Goal: Transaction & Acquisition: Purchase product/service

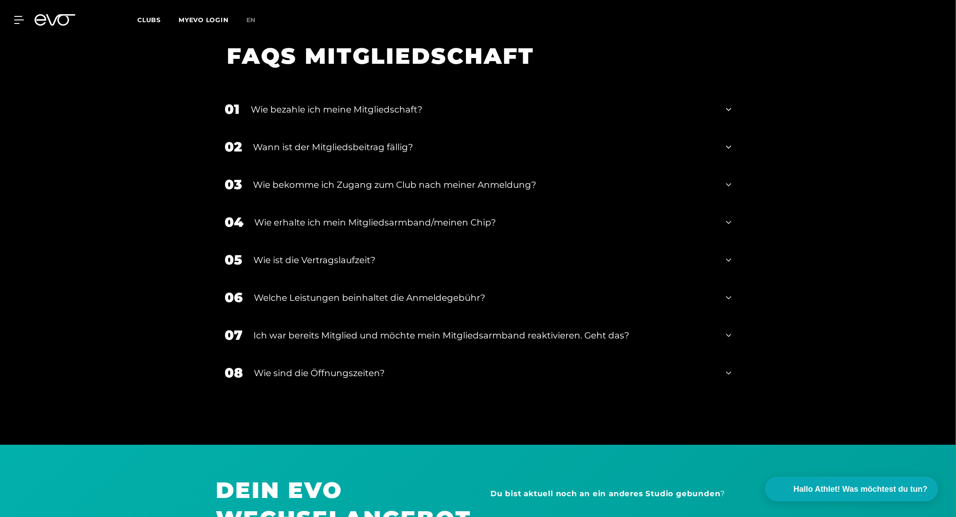
scroll to position [1912, 0]
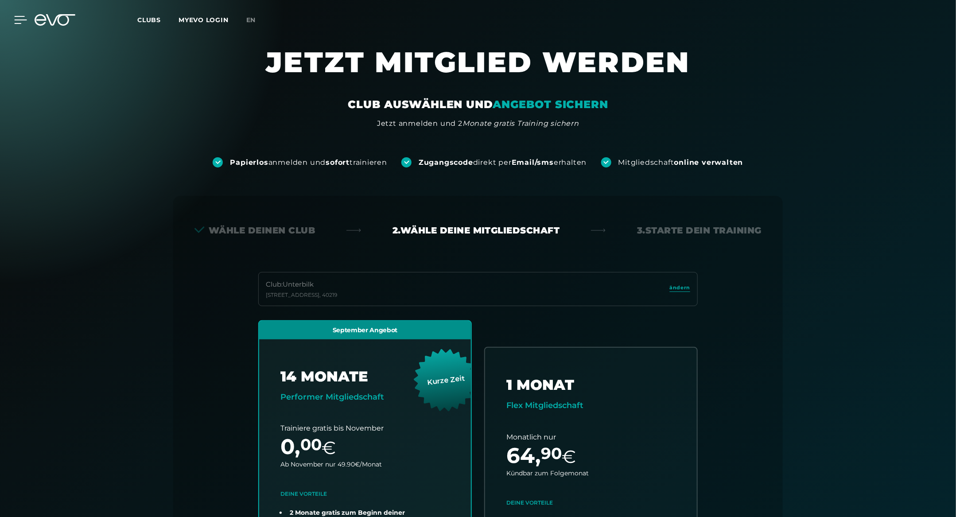
click at [14, 23] on icon at bounding box center [20, 20] width 13 height 8
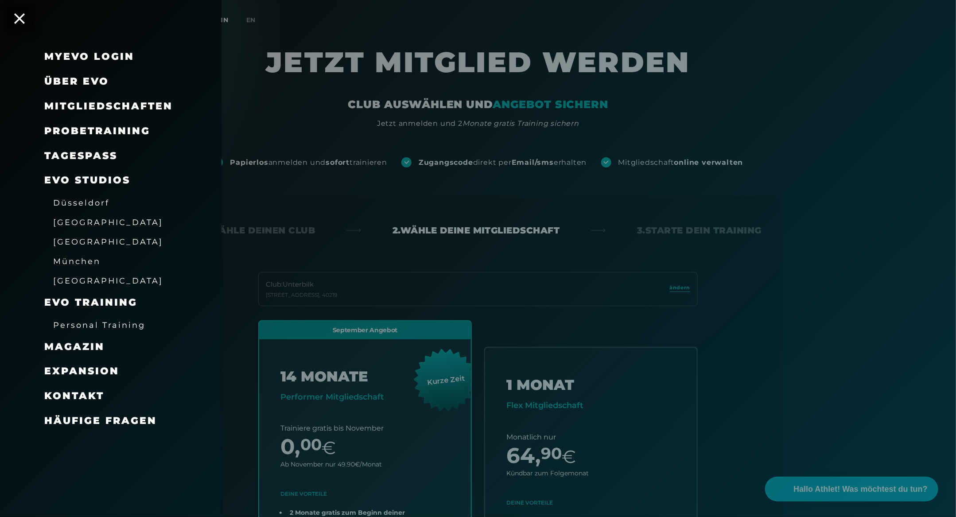
click at [105, 154] on link "TAGESPASS" at bounding box center [80, 156] width 73 height 12
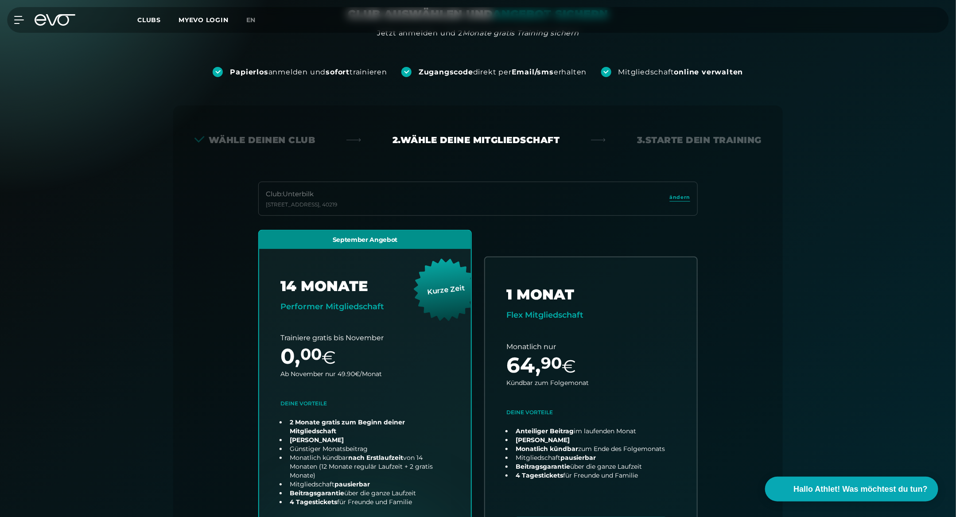
scroll to position [89, 0]
